Goal: Complete application form

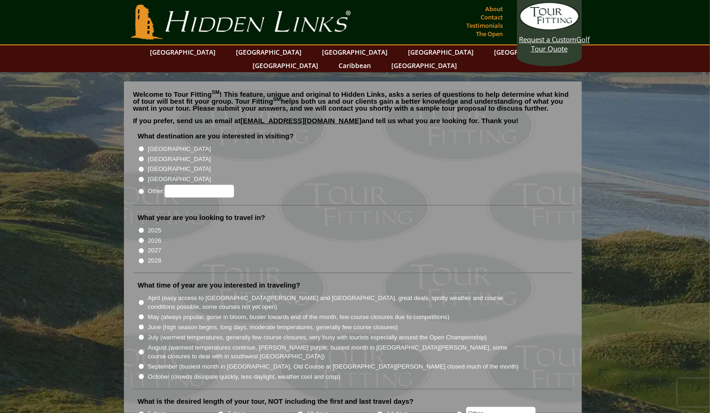
click at [140, 156] on input "[GEOGRAPHIC_DATA]" at bounding box center [141, 159] width 6 height 6
radio input "true"
click at [140, 248] on input "2027" at bounding box center [141, 251] width 6 height 6
radio input "true"
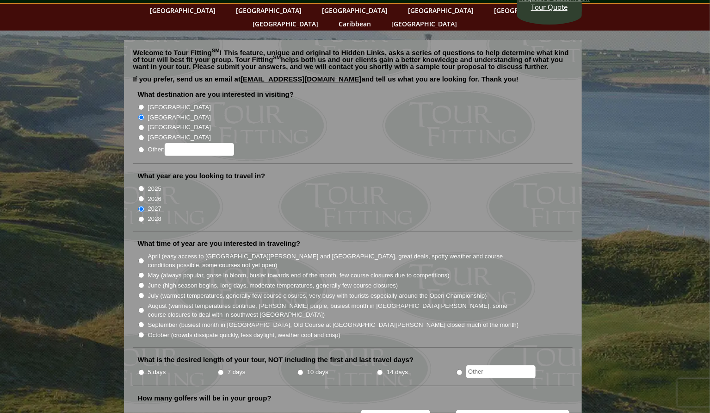
scroll to position [52, 0]
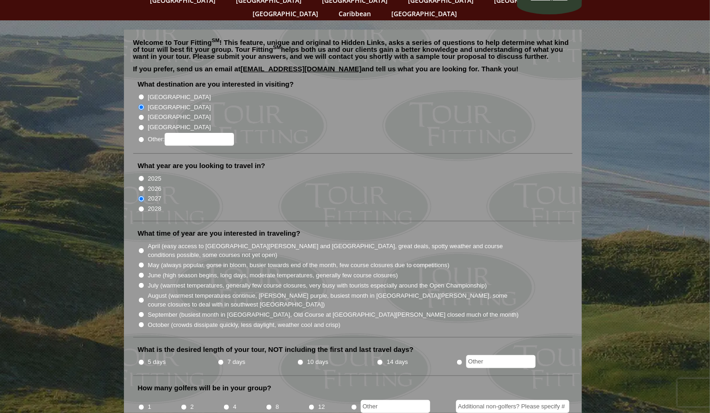
click at [142, 297] on input "August (warmest temperatures continue, [PERSON_NAME] purple, busiest month in […" at bounding box center [141, 300] width 6 height 6
radio input "true"
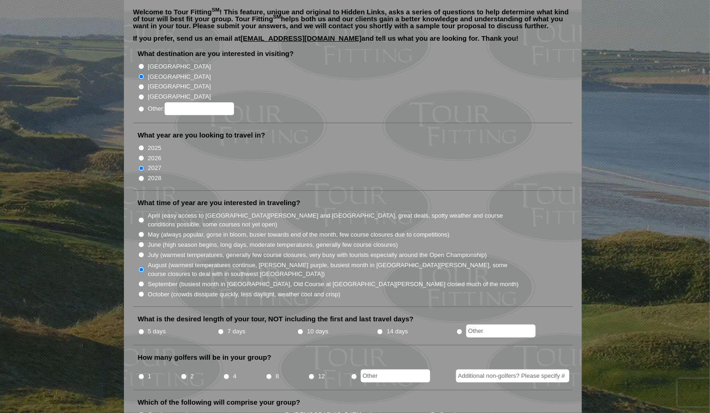
scroll to position [83, 0]
click at [300, 328] on input "10 days" at bounding box center [301, 331] width 6 height 6
radio input "true"
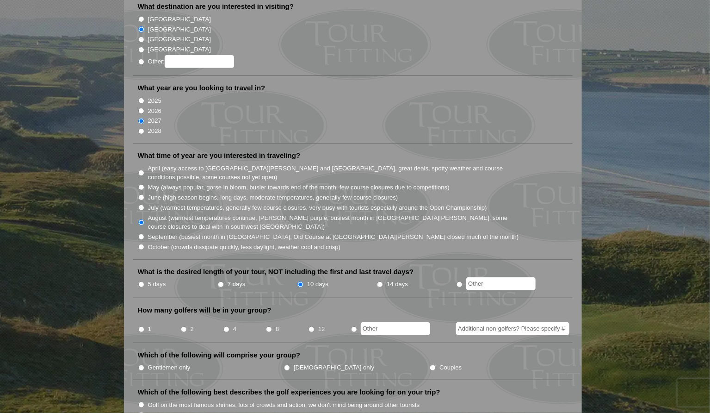
scroll to position [133, 0]
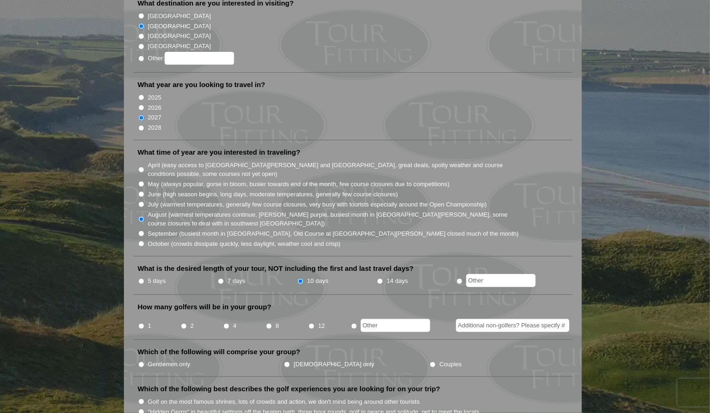
click at [270, 314] on li "8" at bounding box center [287, 323] width 43 height 18
click at [269, 323] on input "8" at bounding box center [269, 326] width 6 height 6
radio input "true"
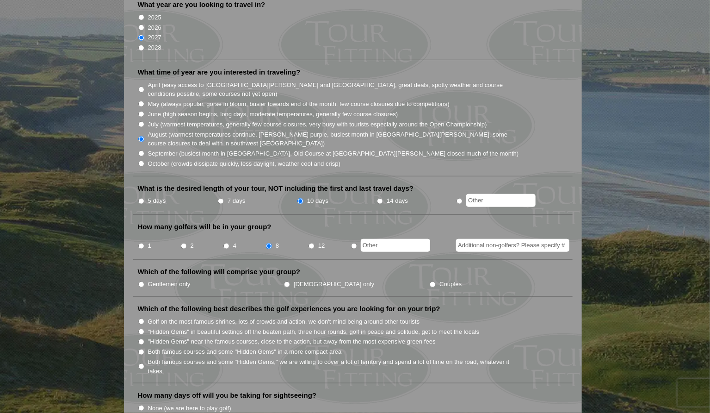
scroll to position [222, 0]
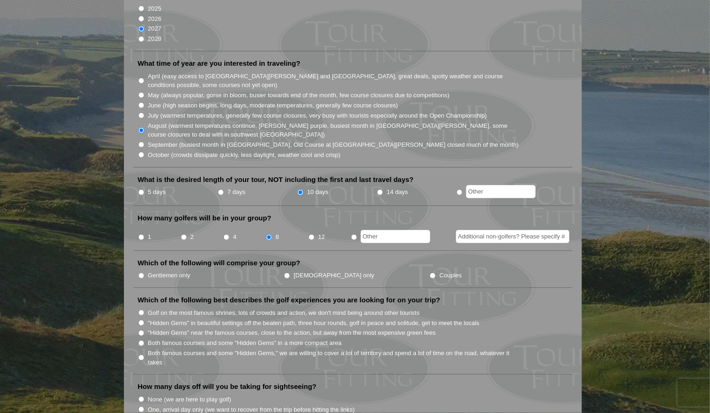
click at [141, 273] on input "Gentlemen only" at bounding box center [141, 276] width 6 height 6
radio input "true"
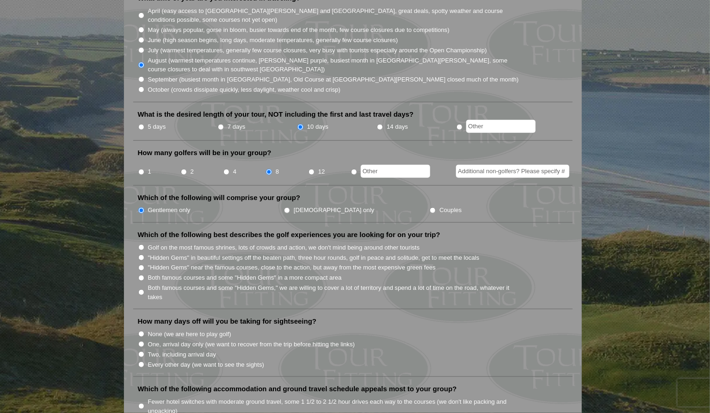
scroll to position [288, 0]
click at [141, 243] on input "Golf on the most famous shrines, lots of crowds and action, we don't mind being…" at bounding box center [141, 246] width 6 height 6
radio input "true"
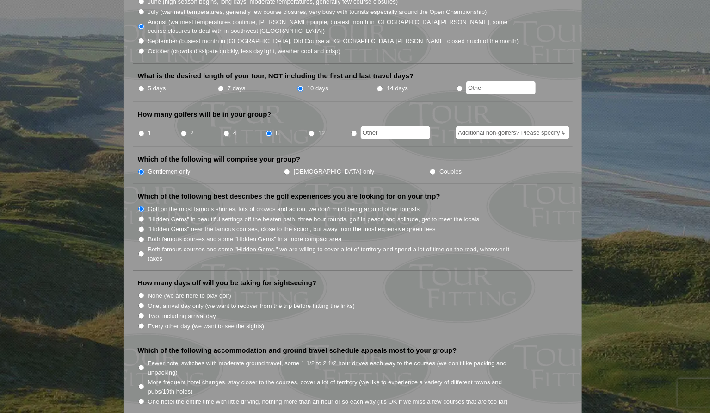
scroll to position [336, 0]
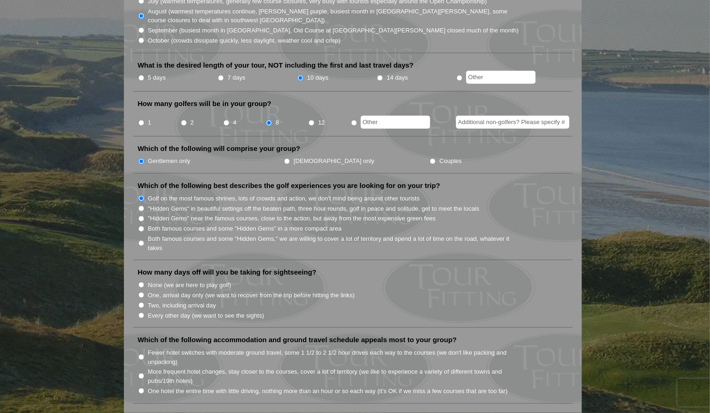
click at [141, 302] on input "Two, including arrival day" at bounding box center [141, 305] width 6 height 6
radio input "true"
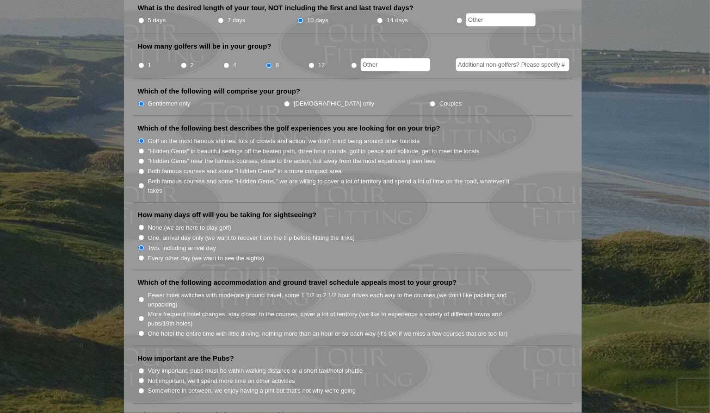
scroll to position [404, 0]
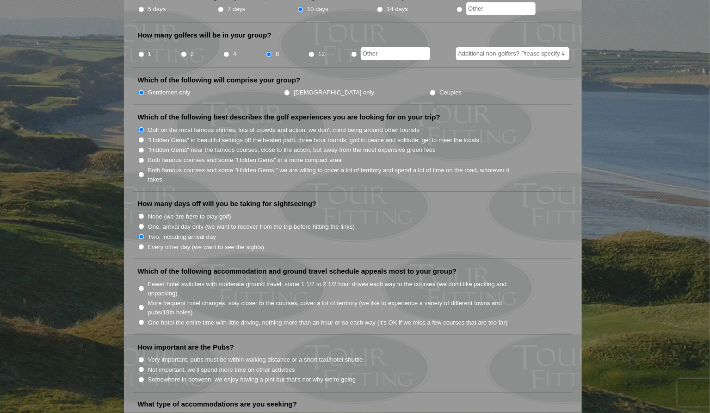
click at [140, 285] on input "Fewer hotel switches with moderate ground travel, some 1 1/2 to 2 1/2 hour driv…" at bounding box center [141, 288] width 6 height 6
radio input "true"
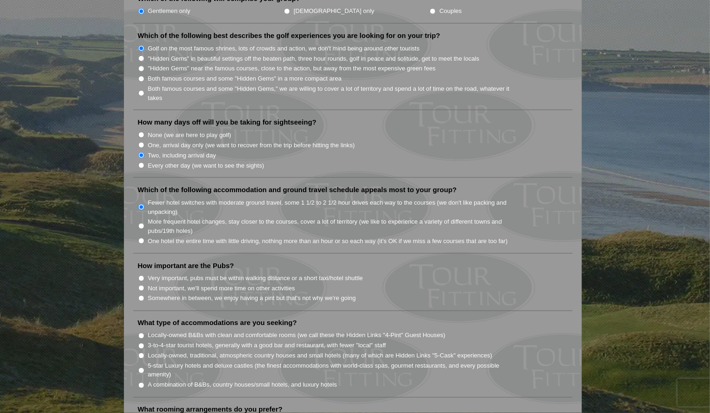
click at [142, 295] on input "Somewhere in between, we enjoy having a pint but that's not why we're going" at bounding box center [141, 298] width 6 height 6
radio input "true"
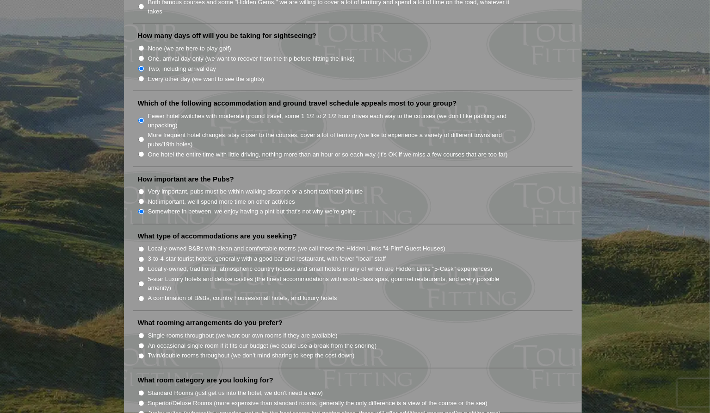
scroll to position [573, 0]
click at [142, 256] on input "3-to-4-star tourist hotels, generally with a good bar and restaurant, with fewe…" at bounding box center [141, 259] width 6 height 6
radio input "true"
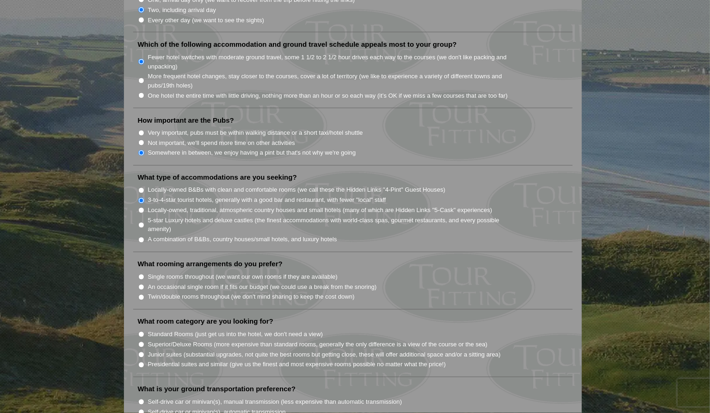
scroll to position [649, 0]
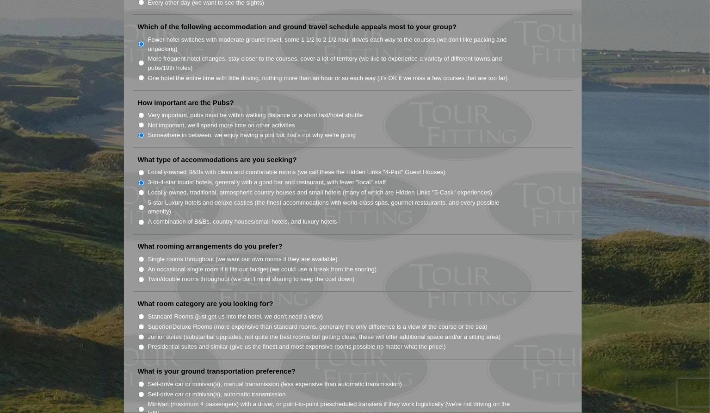
click at [142, 267] on input "An occasional single room if it fits our budget (we could use a break from the …" at bounding box center [141, 270] width 6 height 6
radio input "true"
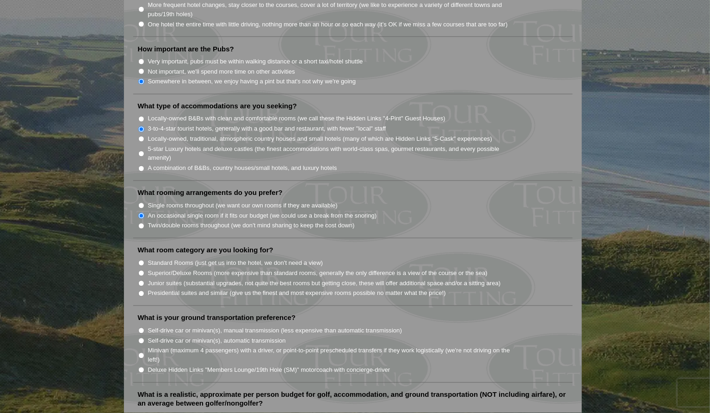
scroll to position [703, 0]
click at [142, 259] on input "Standard Rooms (just get us into the hotel, we don't need a view)" at bounding box center [141, 262] width 6 height 6
radio input "true"
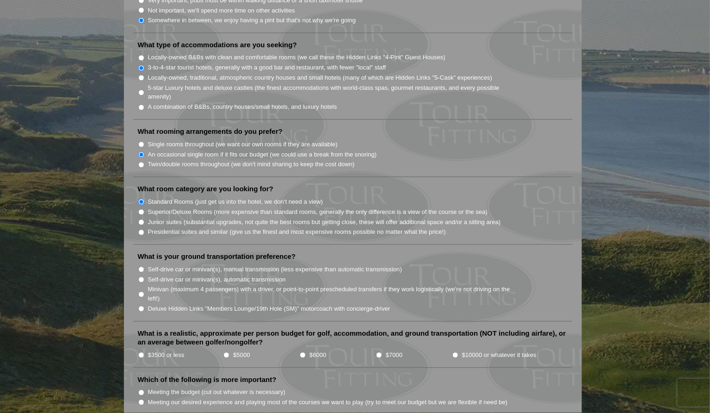
scroll to position [764, 0]
click at [142, 266] on input "Self-drive car or minivan(s), manual transmission (less expensive than automati…" at bounding box center [141, 269] width 6 height 6
radio input "true"
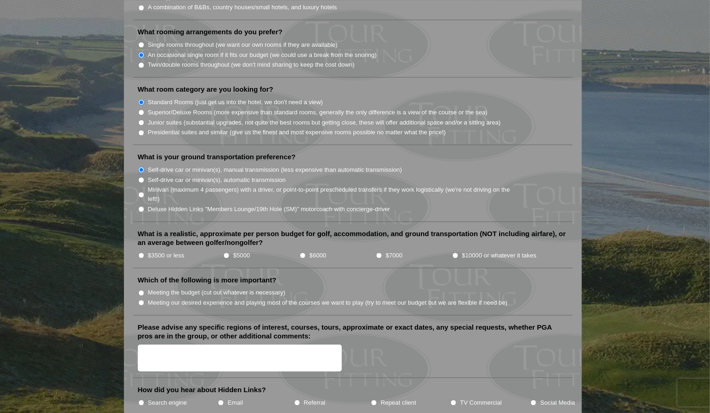
scroll to position [864, 0]
click at [140, 298] on input "Meeting our desired experience and playing most of the courses we want to play …" at bounding box center [141, 301] width 6 height 6
radio input "true"
click at [377, 251] on input "$7000" at bounding box center [379, 254] width 6 height 6
radio input "true"
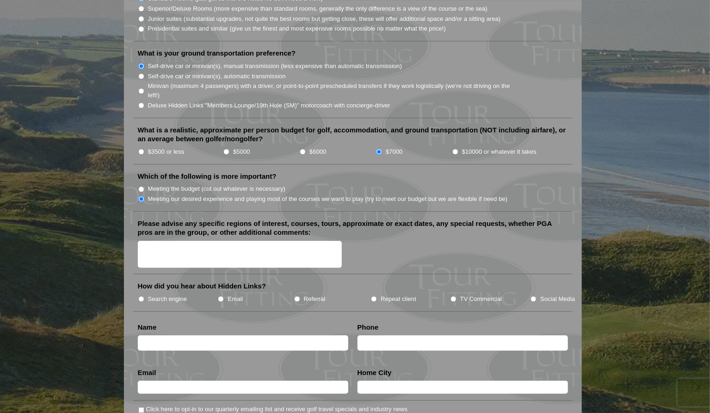
scroll to position [1086, 0]
